Goal: Task Accomplishment & Management: Manage account settings

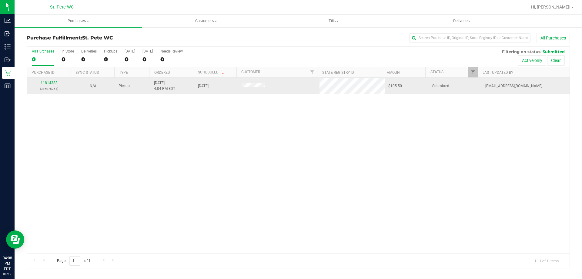
click at [54, 81] on link "11814388" at bounding box center [49, 83] width 17 height 4
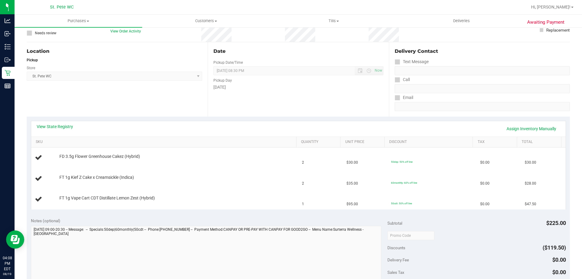
scroll to position [121, 0]
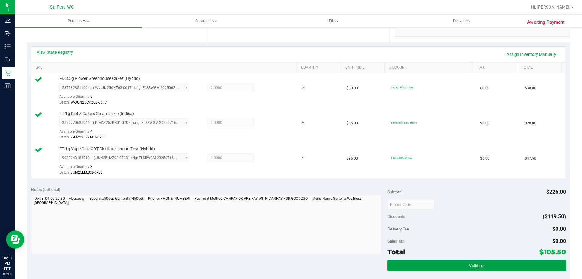
click at [464, 265] on button "Validate" at bounding box center [476, 265] width 178 height 11
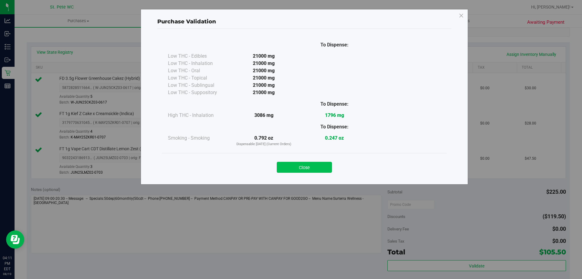
click at [297, 163] on button "Close" at bounding box center [304, 167] width 55 height 11
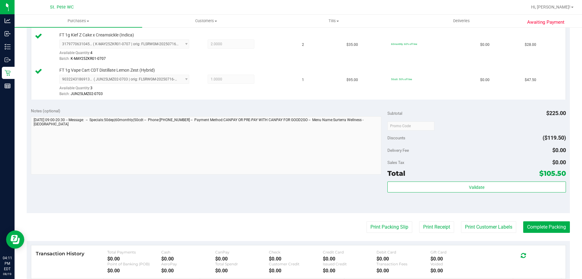
scroll to position [273, 0]
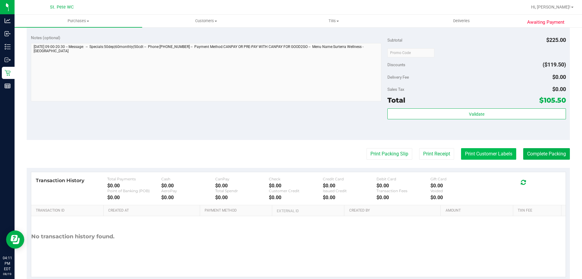
click at [489, 149] on button "Print Customer Labels" at bounding box center [488, 154] width 55 height 12
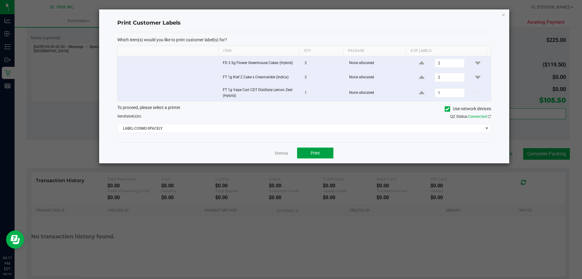
click at [318, 149] on button "Print" at bounding box center [315, 152] width 36 height 11
click at [505, 16] on icon "button" at bounding box center [503, 14] width 4 height 7
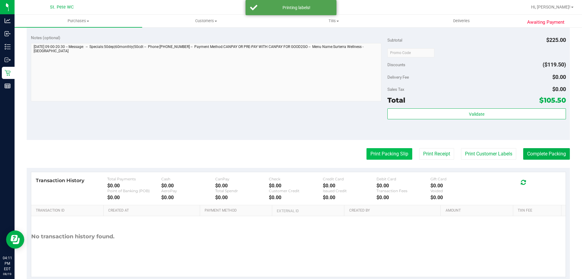
click at [398, 156] on button "Print Packing Slip" at bounding box center [390, 154] width 46 height 12
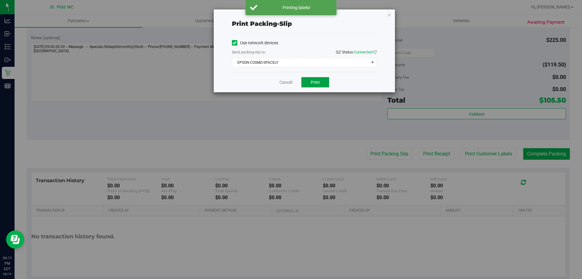
click at [325, 84] on button "Print" at bounding box center [315, 82] width 28 height 10
click at [389, 17] on icon "button" at bounding box center [389, 14] width 4 height 7
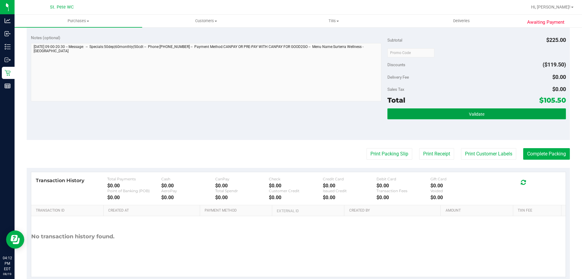
click at [496, 111] on button "Validate" at bounding box center [476, 113] width 178 height 11
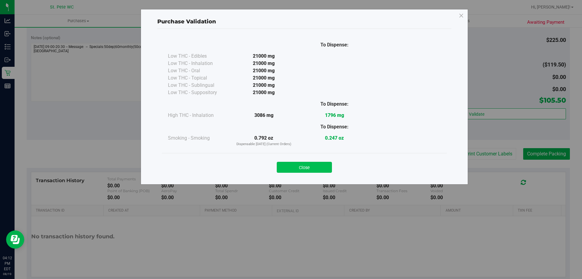
click at [302, 171] on button "Close" at bounding box center [304, 167] width 55 height 11
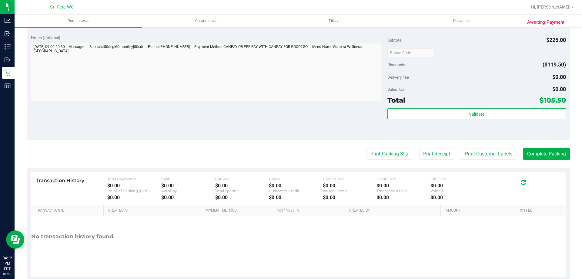
click at [534, 160] on purchase-details "Back Edit Purchase Cancel Purchase View Profile # 11814388 BioTrack ID: - Submi…" at bounding box center [298, 20] width 543 height 521
click at [534, 158] on button "Complete Packing" at bounding box center [546, 154] width 47 height 12
